Goal: Task Accomplishment & Management: Use online tool/utility

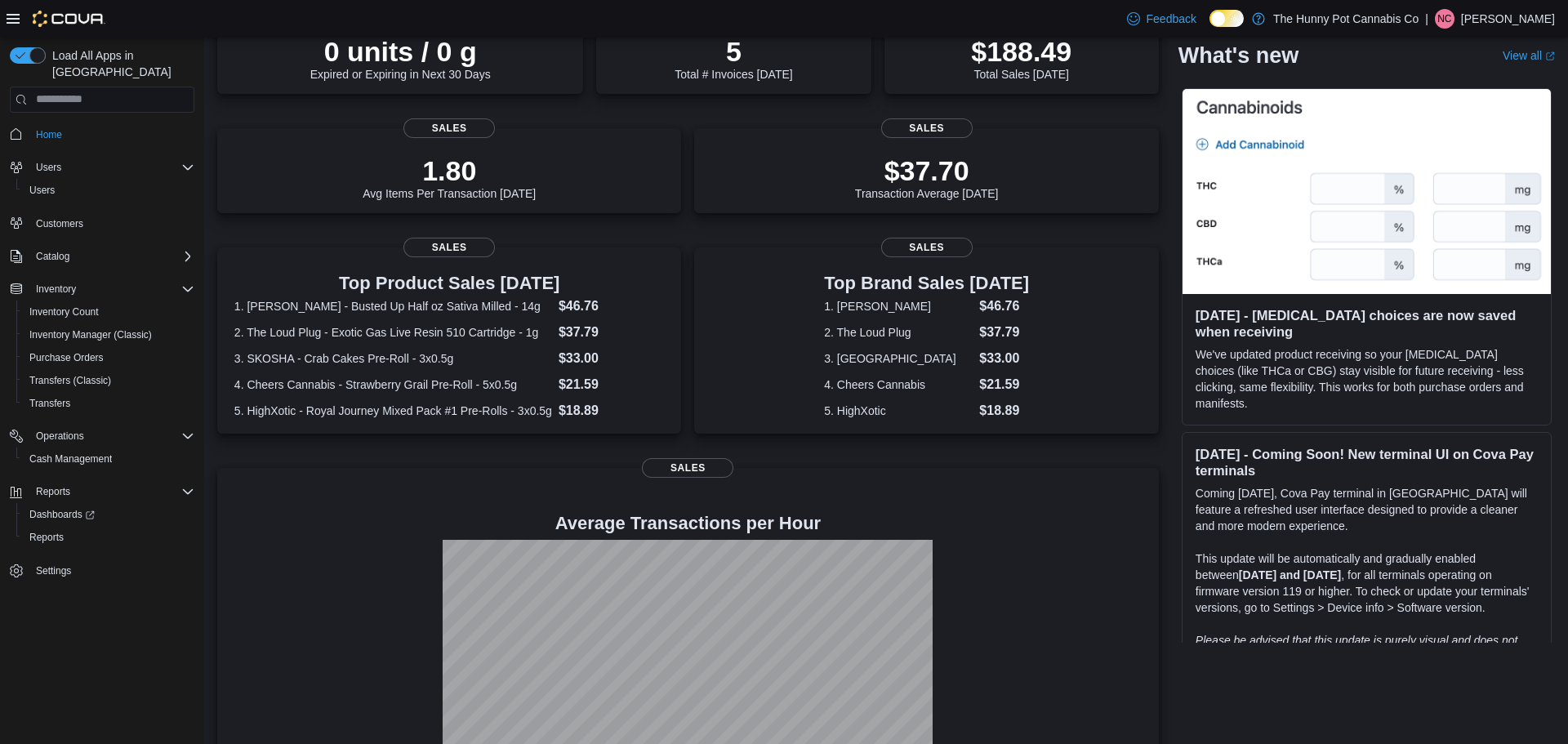
scroll to position [160, 0]
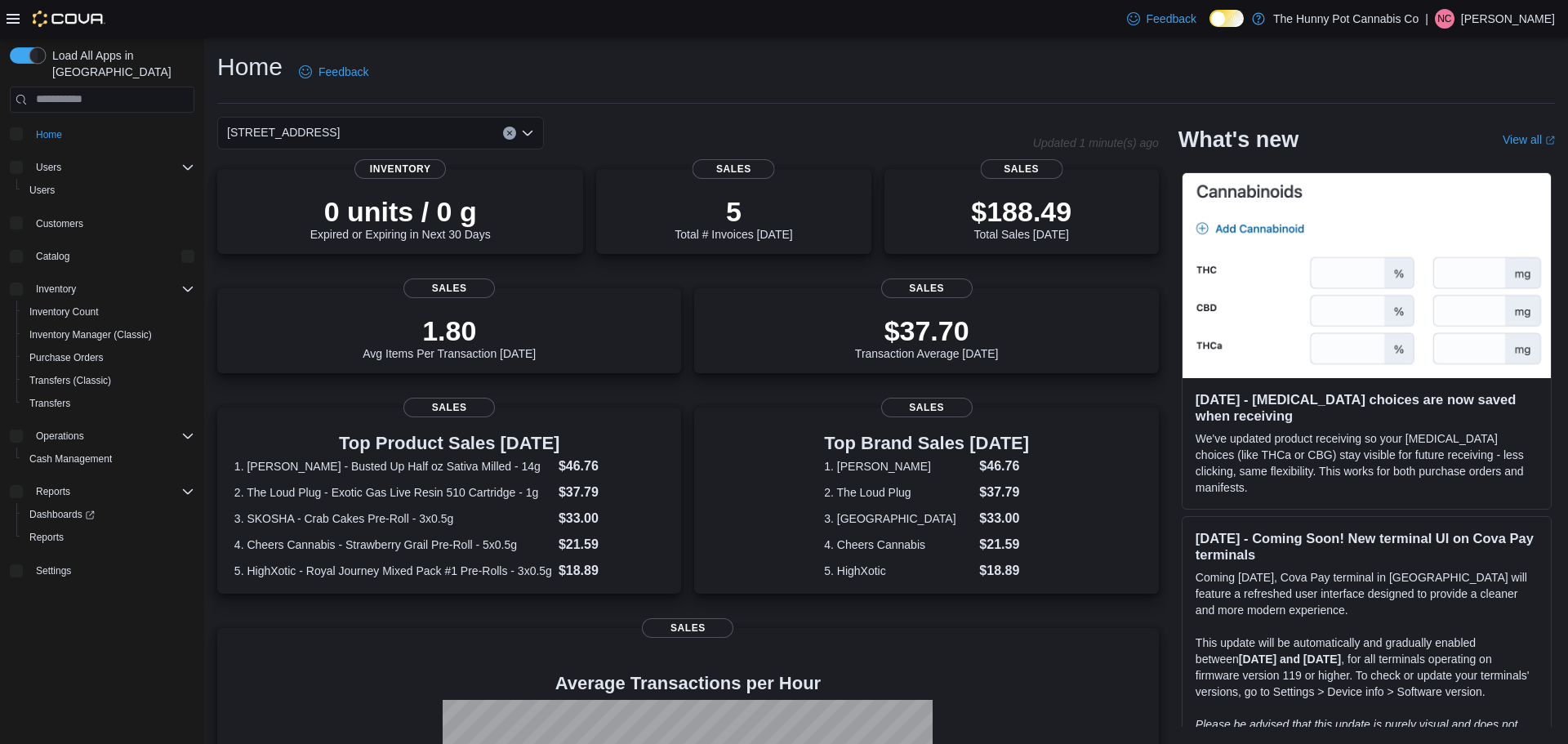
click at [70, 56] on span "Load All Apps in [GEOGRAPHIC_DATA]" at bounding box center [120, 64] width 148 height 32
click at [72, 60] on span "Load All Apps in [GEOGRAPHIC_DATA]" at bounding box center [120, 64] width 148 height 32
click at [55, 531] on span "Reports" at bounding box center [47, 538] width 34 height 13
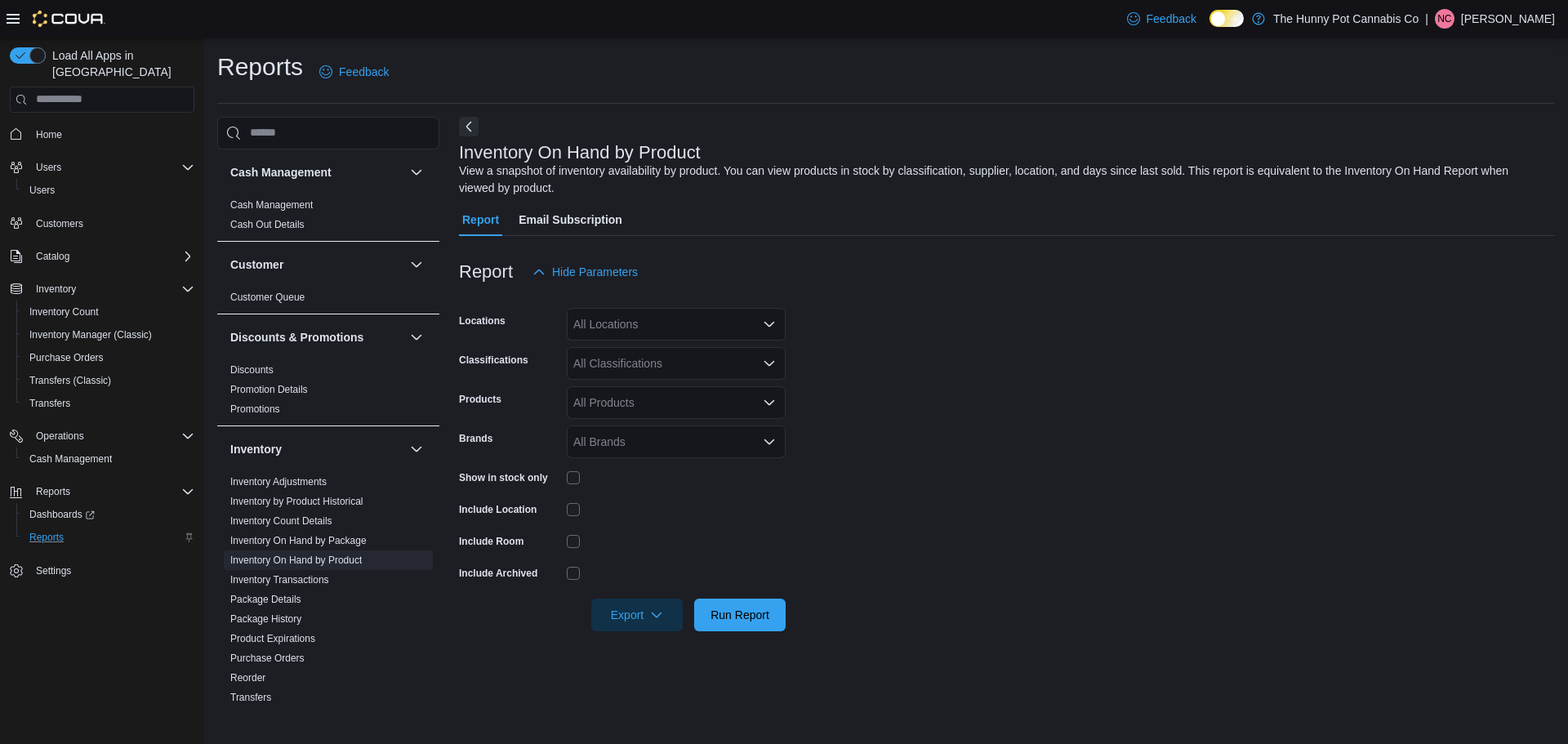
click at [645, 328] on div "All Locations" at bounding box center [676, 324] width 219 height 32
type input "****"
click at [621, 349] on span "[STREET_ADDRESS]" at bounding box center [658, 352] width 113 height 16
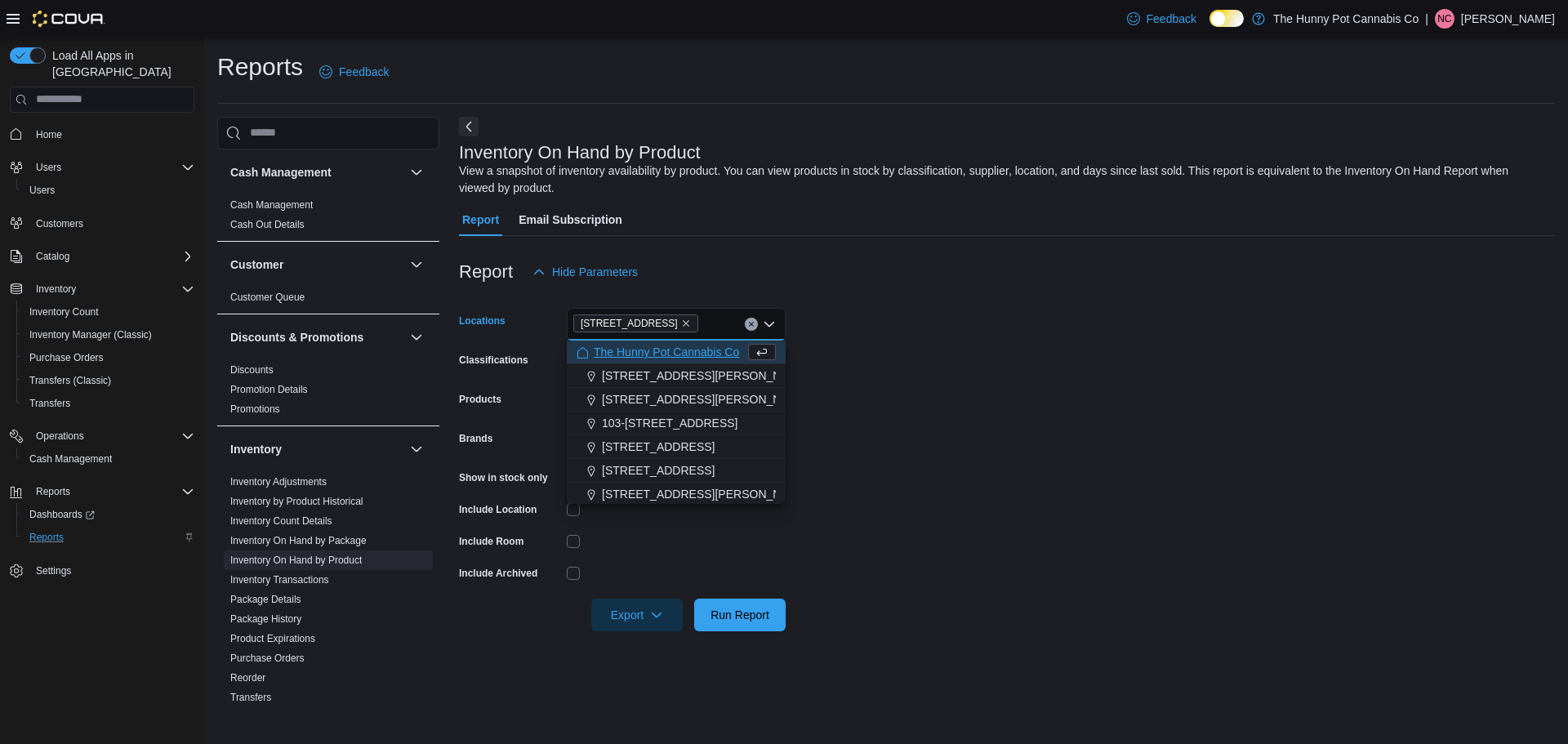
click at [944, 322] on form "Locations 5754 Hazeldean Rd Combo box. Selected. 5754 Hazeldean Rd. Press Backs…" at bounding box center [1006, 459] width 1096 height 343
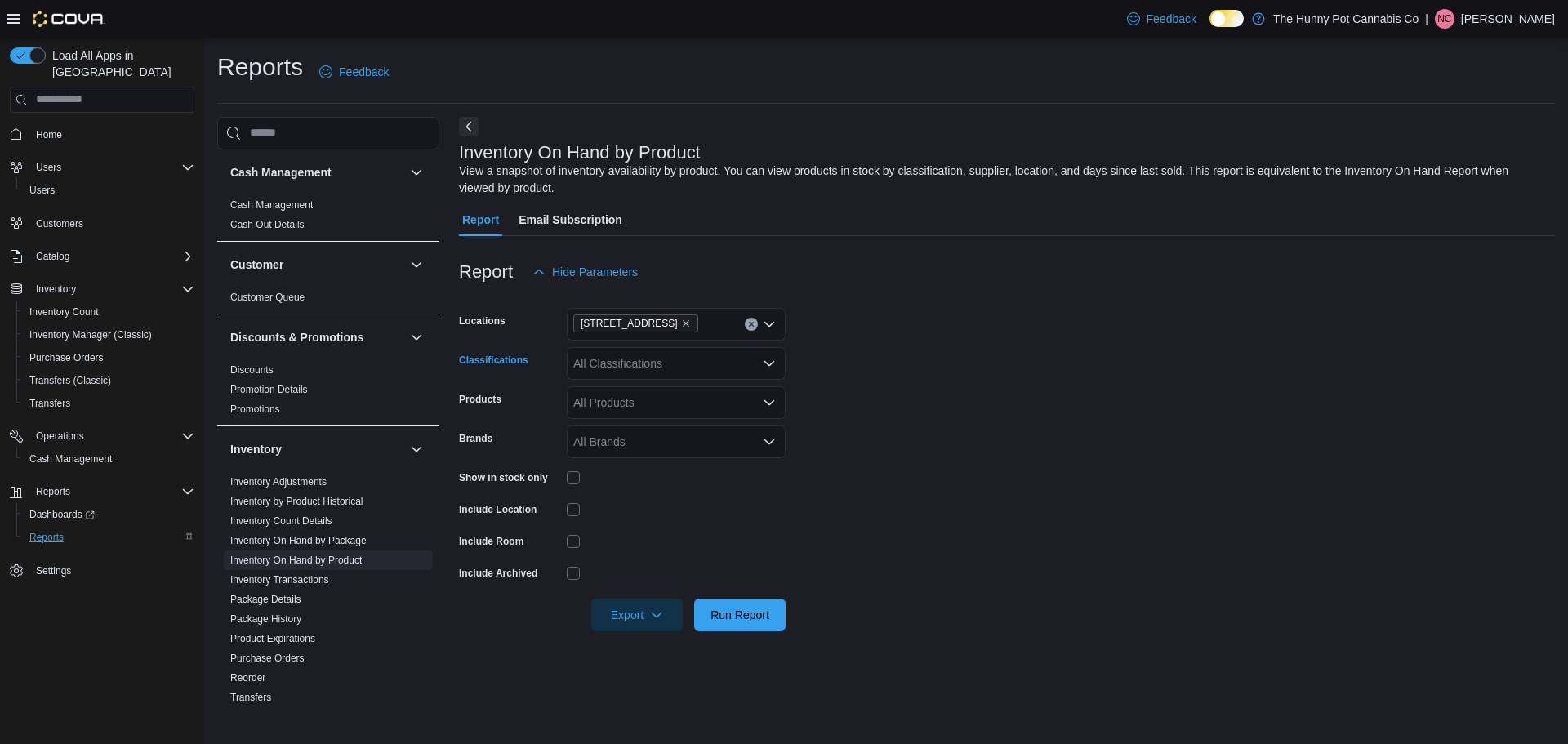
click at [637, 376] on div "All Classifications" at bounding box center [676, 363] width 219 height 32
click at [663, 388] on span "The Hunny Pot Cannabis Co" at bounding box center [666, 391] width 145 height 16
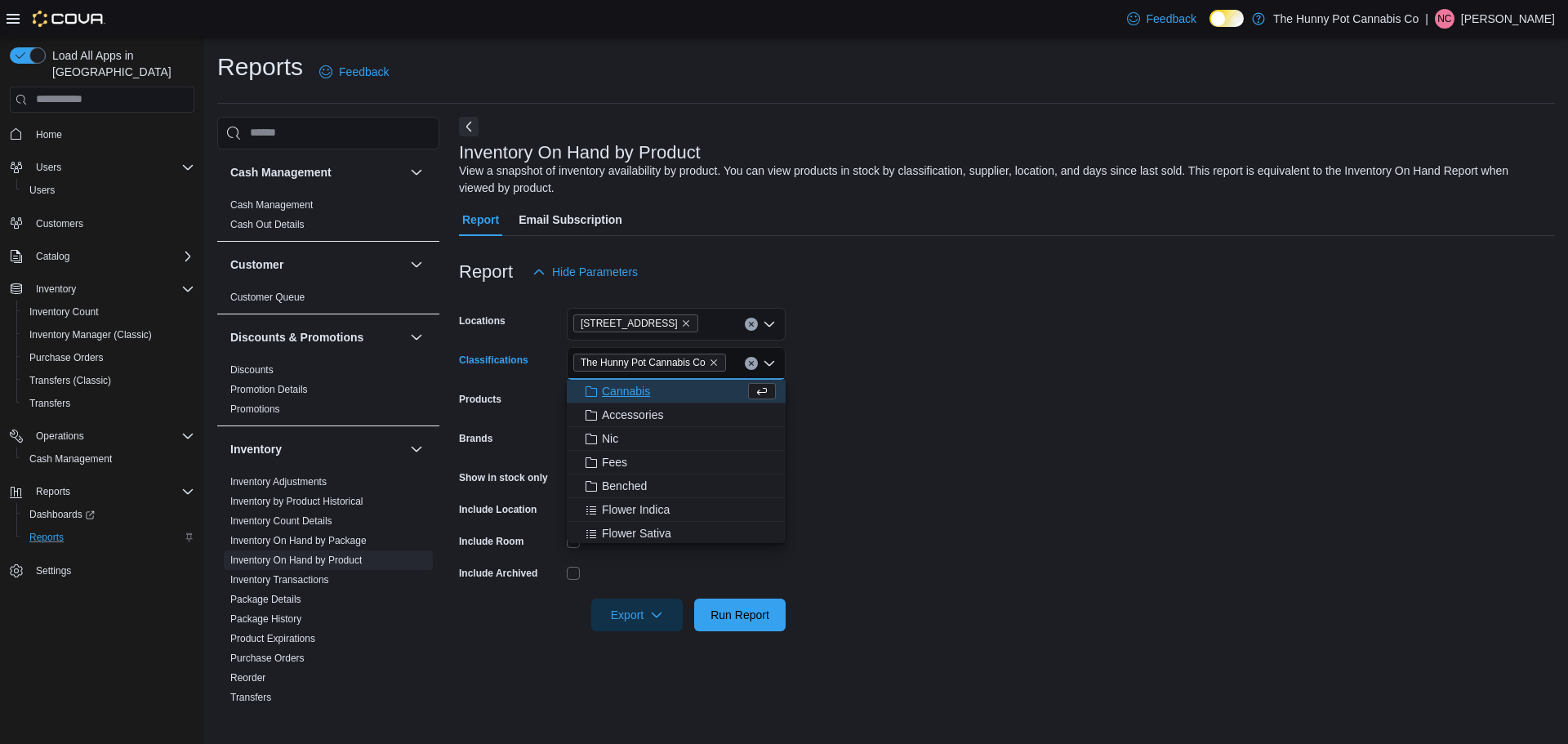
click at [966, 379] on form "Locations 5754 Hazeldean Rd Classifications The Hunny Pot Cannabis Co Combo box…" at bounding box center [1006, 459] width 1096 height 343
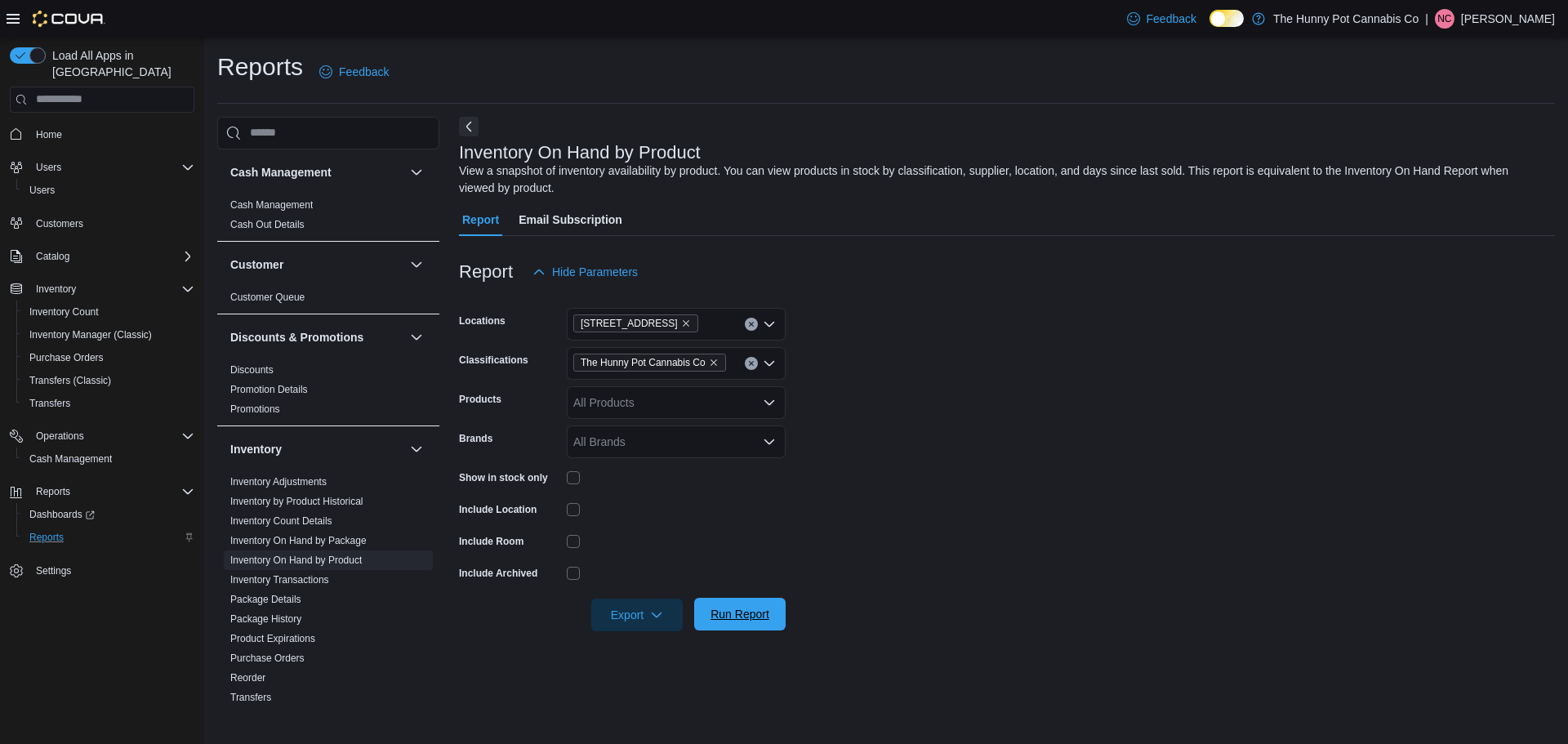
click at [736, 603] on span "Run Report" at bounding box center [740, 614] width 72 height 32
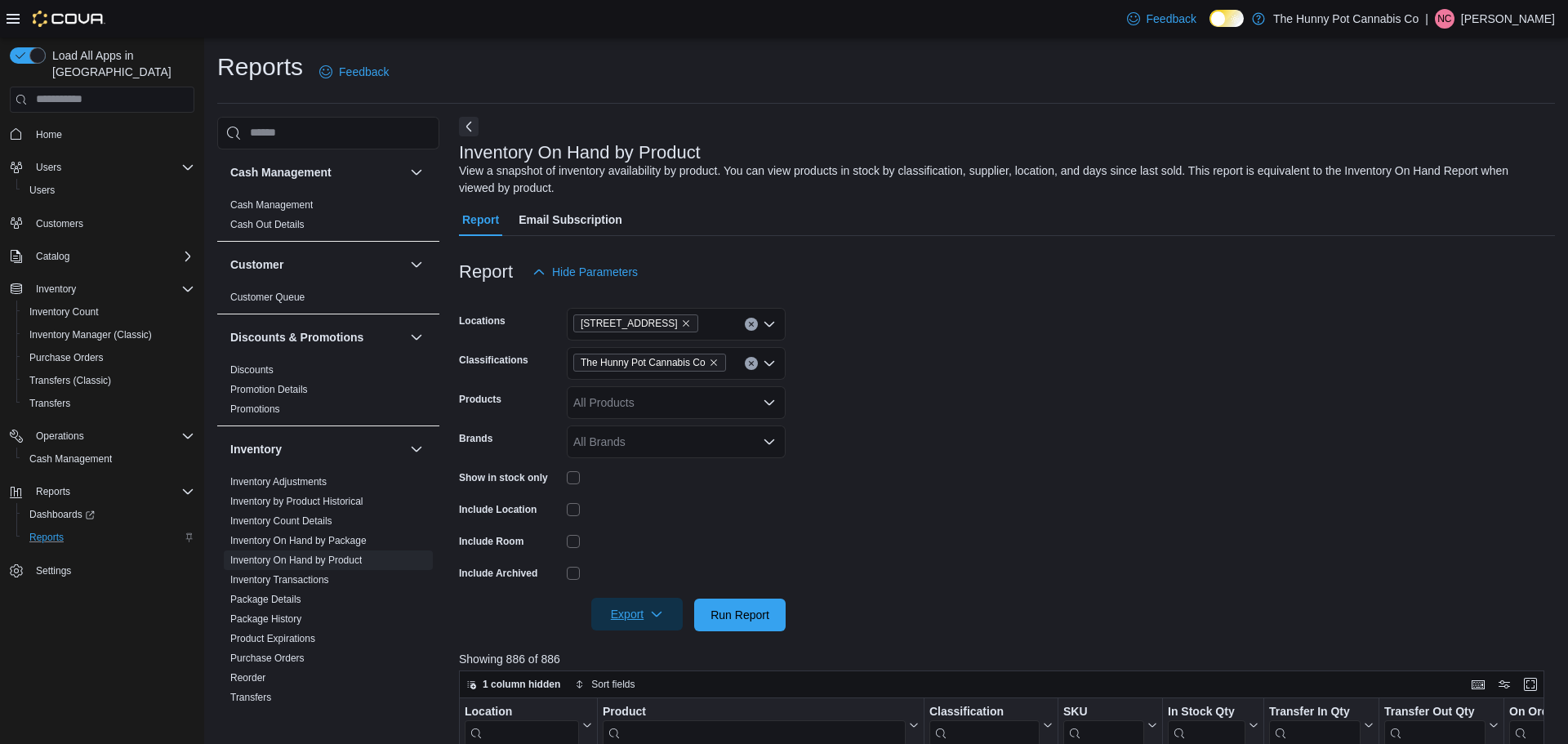
click at [623, 612] on span "Export" at bounding box center [637, 614] width 72 height 32
click at [650, 522] on span "Export to Excel" at bounding box center [639, 517] width 73 height 13
click at [78, 124] on span "Home" at bounding box center [112, 134] width 165 height 20
